Goal: Book appointment/travel/reservation

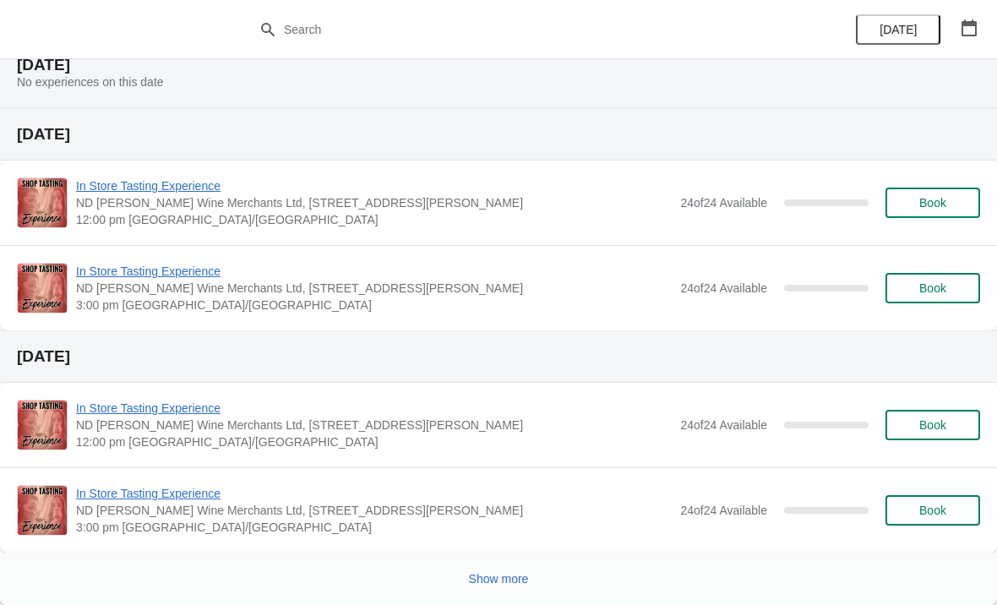
scroll to position [1176, 0]
click at [970, 26] on icon "button" at bounding box center [969, 27] width 17 height 17
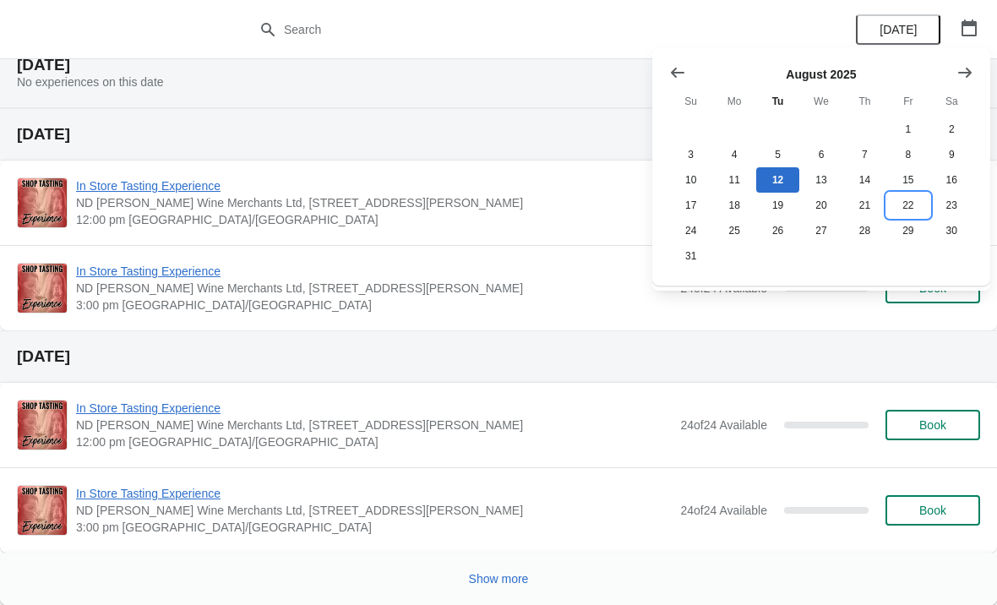
click at [913, 208] on button "22" at bounding box center [907, 205] width 43 height 25
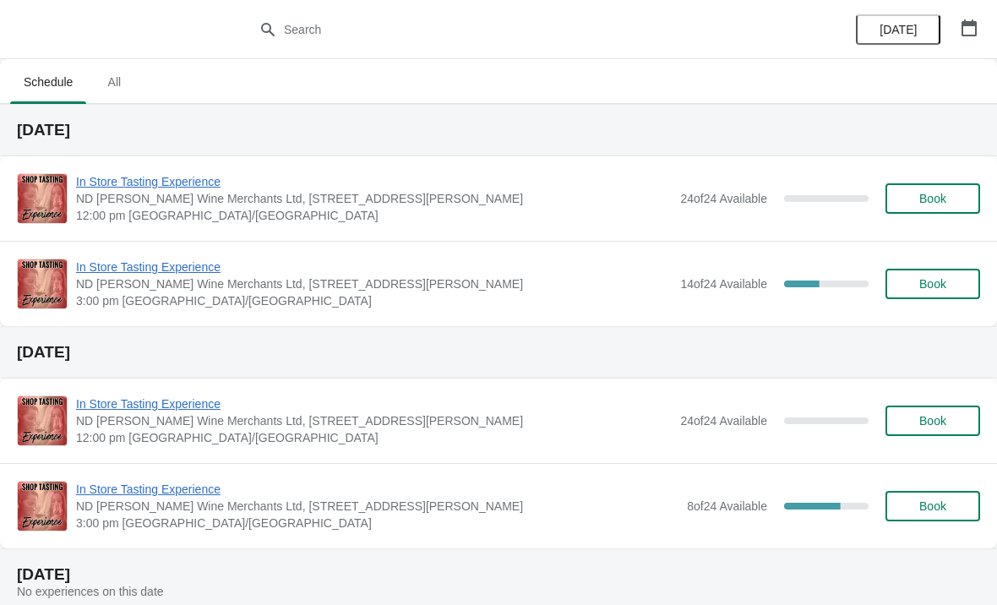
click at [149, 269] on span "In Store Tasting Experience" at bounding box center [374, 267] width 596 height 17
click at [976, 33] on icon "button" at bounding box center [969, 27] width 15 height 17
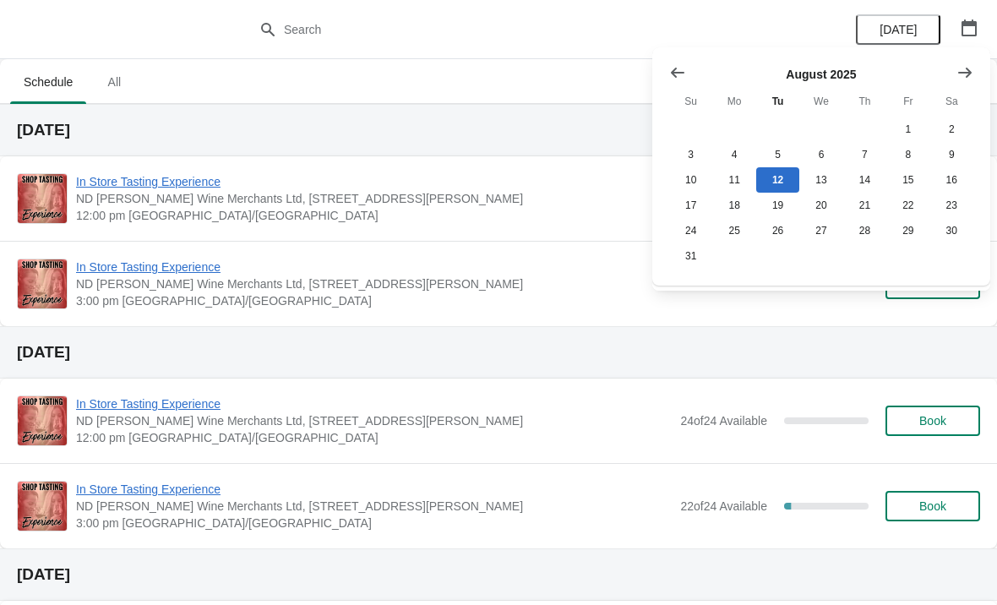
click at [970, 78] on icon "Show next month, September 2025" at bounding box center [964, 72] width 17 height 17
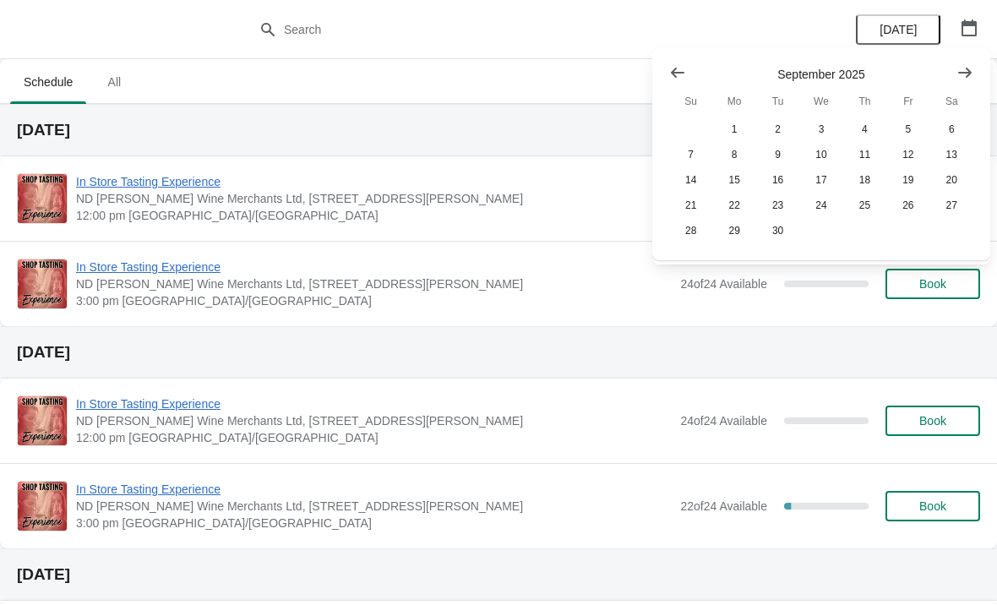
click at [689, 77] on button "Show previous month, August 2025" at bounding box center [677, 72] width 30 height 30
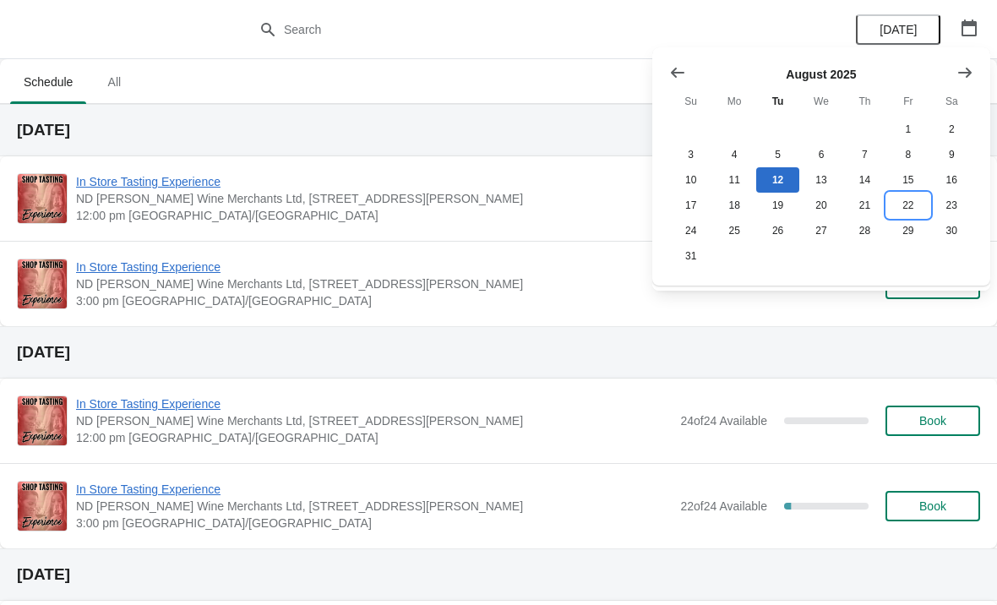
click at [914, 216] on button "22" at bounding box center [907, 205] width 43 height 25
